Goal: Information Seeking & Learning: Learn about a topic

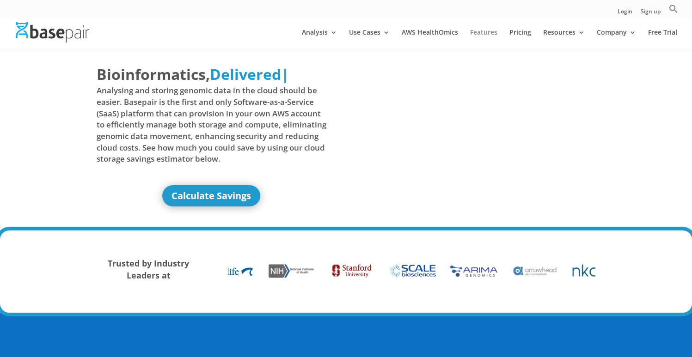
click at [488, 34] on link "Features" at bounding box center [483, 40] width 27 height 22
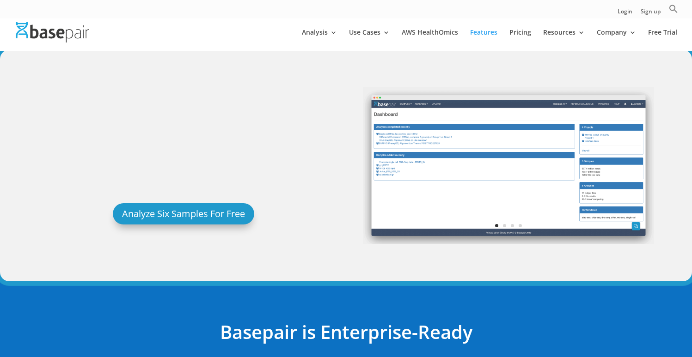
scroll to position [2, 0]
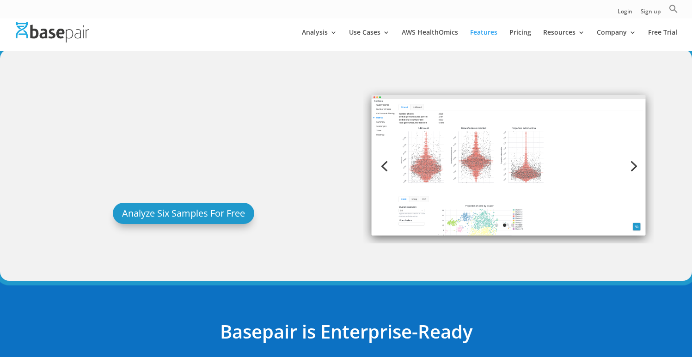
click at [562, 208] on img at bounding box center [508, 165] width 291 height 157
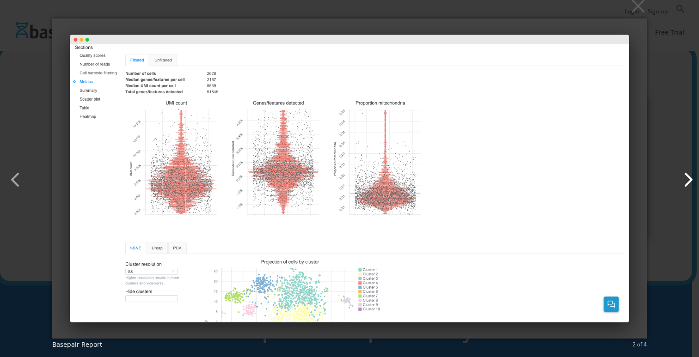
click at [686, 180] on button "button" at bounding box center [683, 175] width 22 height 22
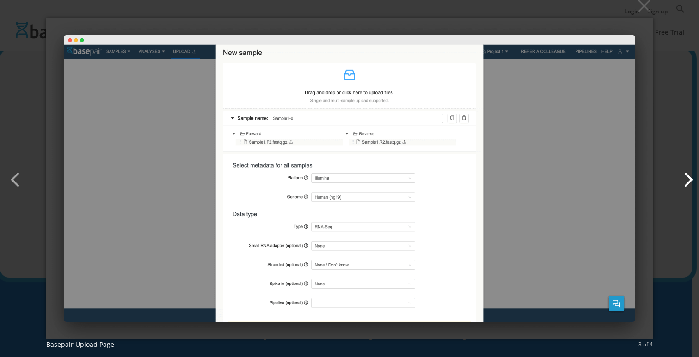
click at [683, 180] on button "button" at bounding box center [683, 175] width 22 height 22
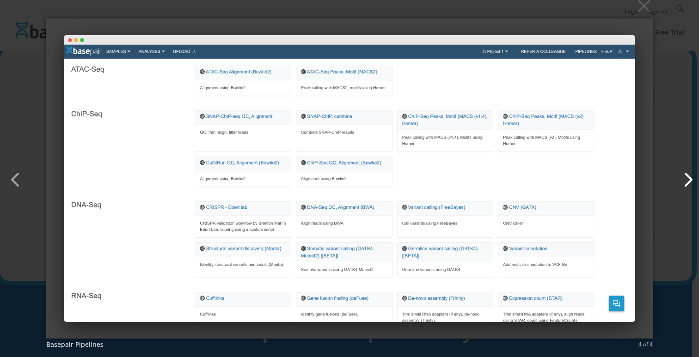
click at [685, 178] on button "button" at bounding box center [683, 175] width 22 height 22
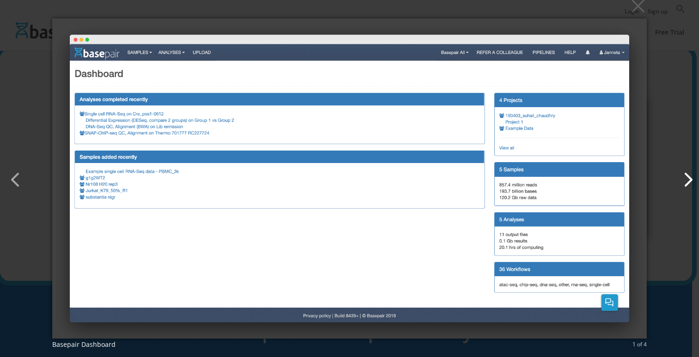
click at [679, 177] on button "button" at bounding box center [683, 175] width 22 height 22
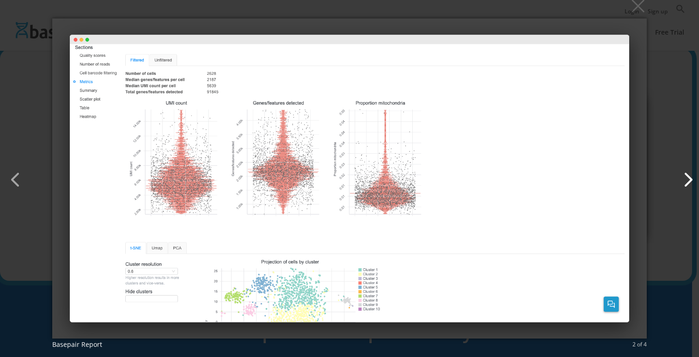
click at [679, 178] on button "button" at bounding box center [683, 175] width 22 height 22
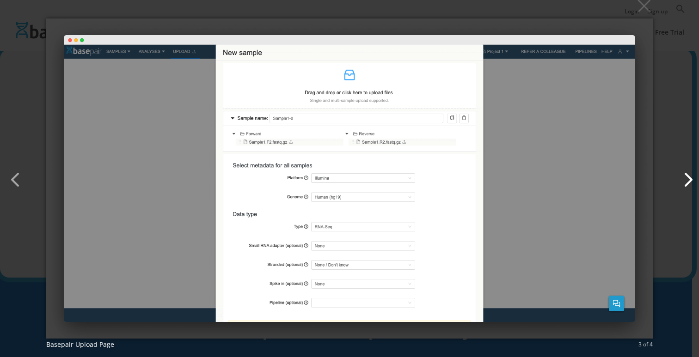
click at [679, 178] on button "button" at bounding box center [683, 175] width 22 height 22
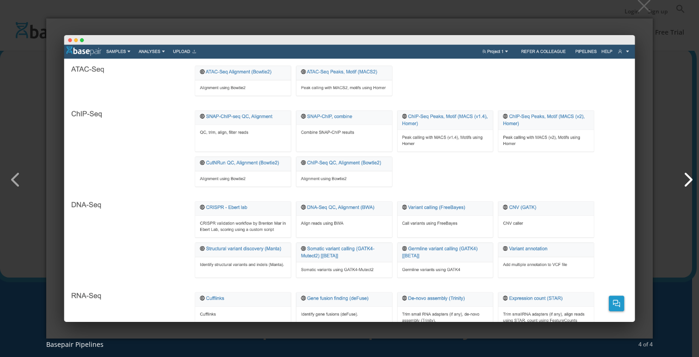
click at [678, 178] on button "button" at bounding box center [683, 175] width 22 height 22
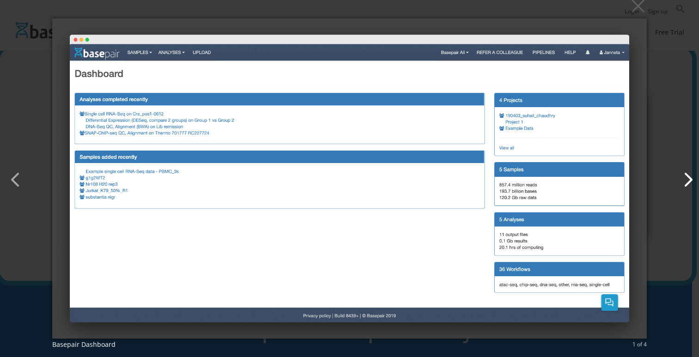
click at [677, 177] on button "button" at bounding box center [683, 175] width 22 height 22
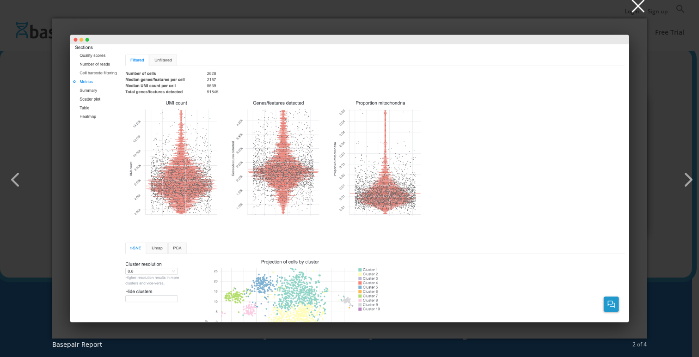
click at [642, 6] on button "×" at bounding box center [352, 5] width 594 height 20
